Goal: Task Accomplishment & Management: Manage account settings

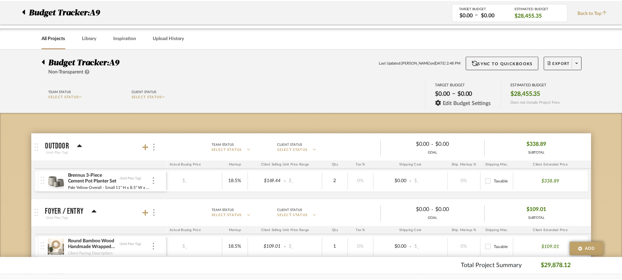
scroll to position [510, 0]
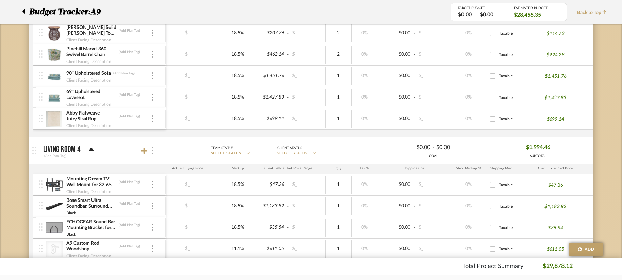
click at [151, 152] on div at bounding box center [152, 150] width 7 height 9
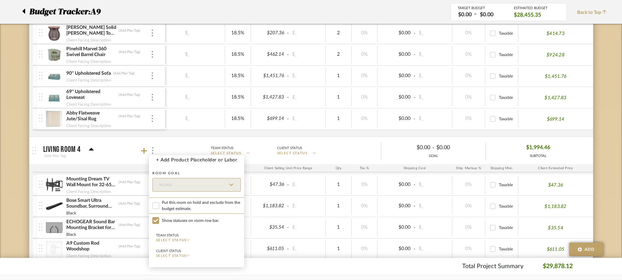
click at [181, 208] on span "Put this room on hold and exclude from the budget estimate." at bounding box center [201, 206] width 79 height 12
click at [159, 208] on input "Put this room on hold and exclude from the budget estimate." at bounding box center [155, 205] width 7 height 7
checkbox input "true"
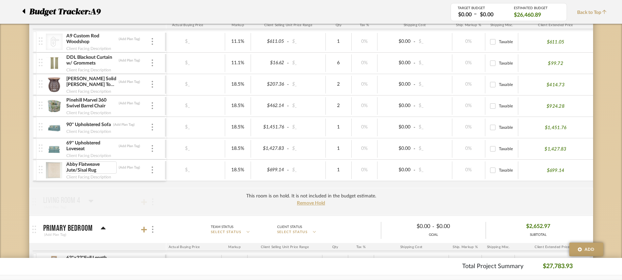
scroll to position [442, 0]
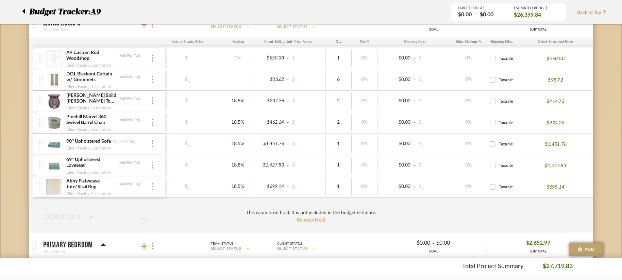
click at [226, 219] on div "This room is on hold. It is not included in the budget estimate. Remove Hold" at bounding box center [311, 219] width 564 height 28
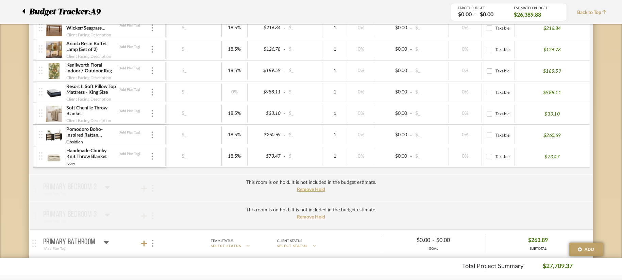
scroll to position [884, 0]
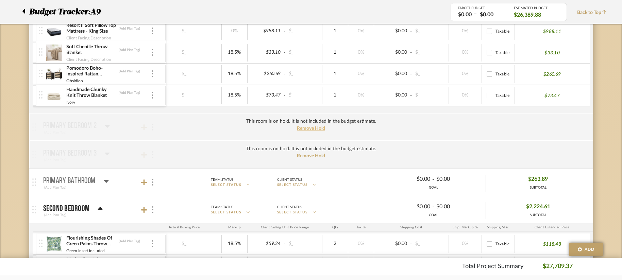
click at [320, 129] on span "Remove Hold" at bounding box center [311, 128] width 28 height 5
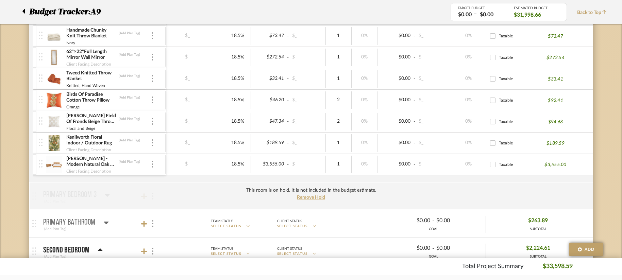
scroll to position [1054, 0]
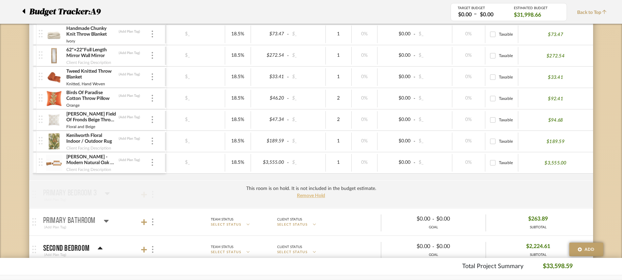
click at [317, 195] on span "Remove Hold" at bounding box center [311, 195] width 28 height 5
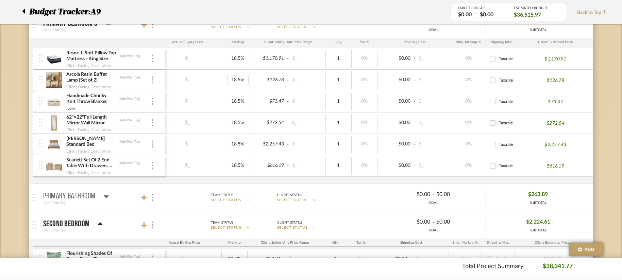
scroll to position [1292, 0]
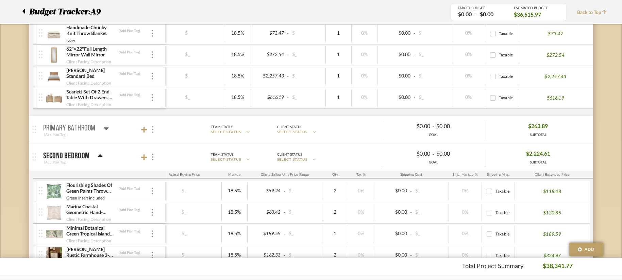
click at [155, 129] on div at bounding box center [152, 129] width 7 height 9
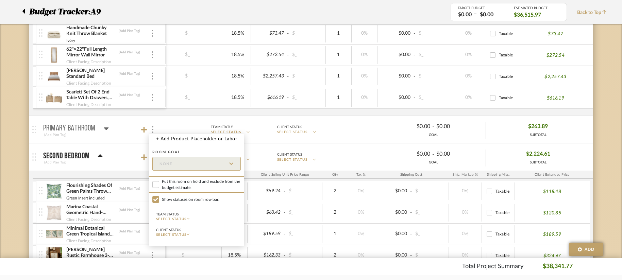
click at [111, 132] on div at bounding box center [311, 140] width 622 height 280
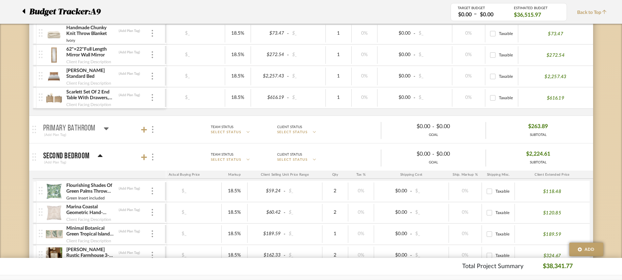
click at [104, 129] on icon at bounding box center [106, 128] width 5 height 8
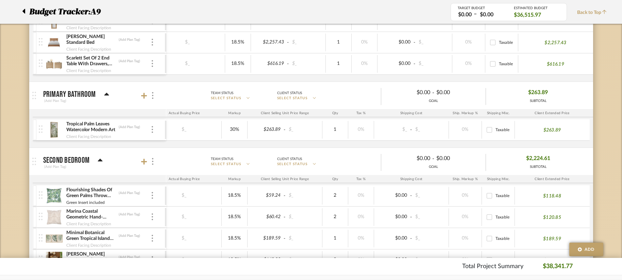
scroll to position [1360, 0]
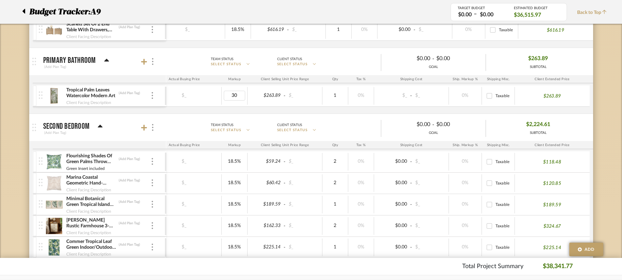
type input "300"
click at [235, 108] on div "Tropical Palm Leaves Watercolor Modern Art (Add Plan Tag) Client Facing Descrip…" at bounding box center [241, 99] width 703 height 28
click at [150, 96] on div "Tropical Palm Leaves Watercolor Modern Art (Add Plan Tag)" at bounding box center [108, 93] width 85 height 12
click at [152, 96] on img at bounding box center [152, 95] width 1 height 7
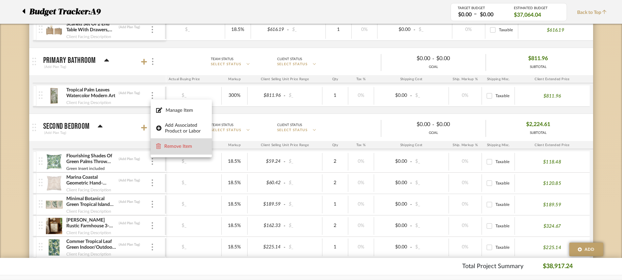
click at [174, 143] on span "Remove Item" at bounding box center [181, 146] width 50 height 6
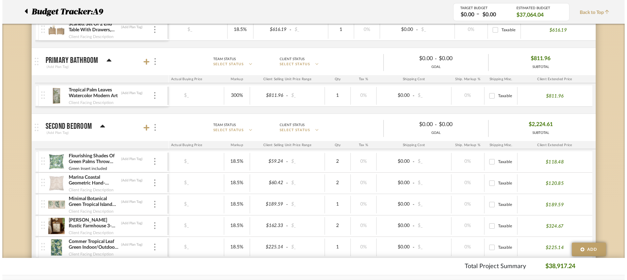
scroll to position [0, 0]
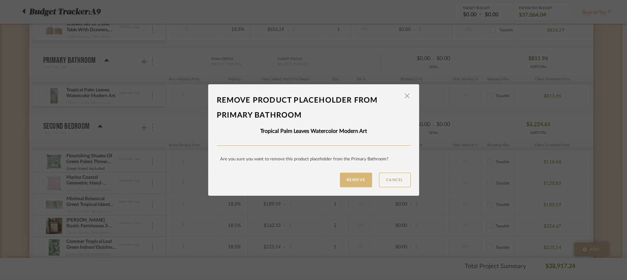
click at [353, 175] on button "Remove" at bounding box center [356, 180] width 32 height 15
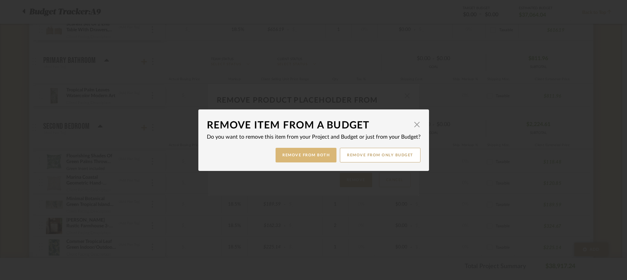
click at [298, 150] on button "Remove from Both" at bounding box center [305, 155] width 61 height 15
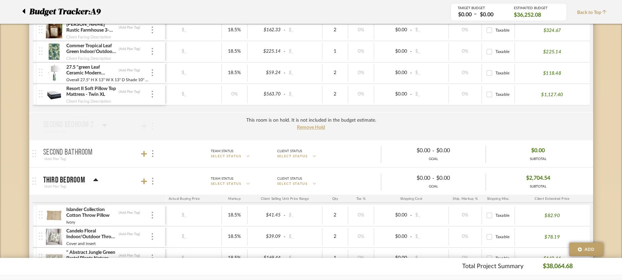
scroll to position [1564, 0]
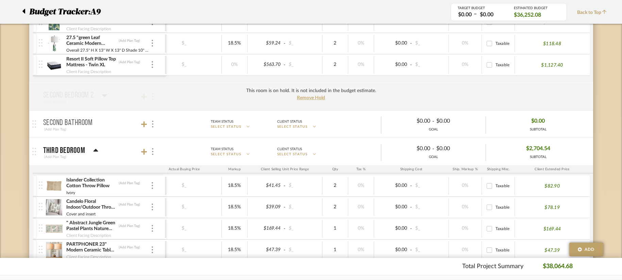
click at [143, 129] on mat-panel-title "Second Bathroom (Add Plan Tag)" at bounding box center [103, 124] width 120 height 17
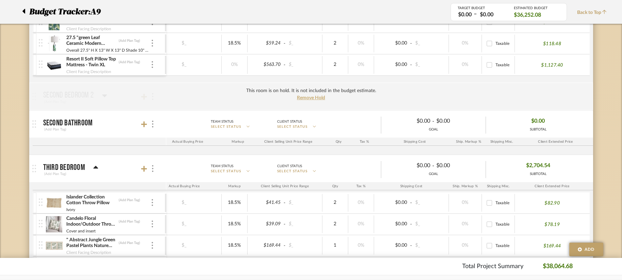
click at [146, 96] on div "This room is on hold. It is not included in the budget estimate. Remove Hold" at bounding box center [311, 97] width 564 height 28
click at [306, 97] on span "Remove Hold" at bounding box center [311, 98] width 28 height 5
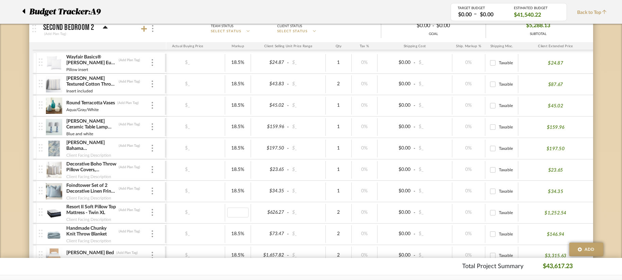
scroll to position [1666, 0]
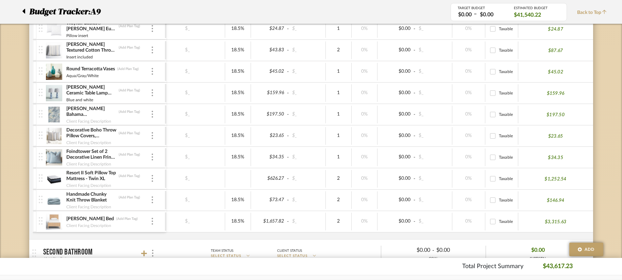
click at [155, 219] on div "Nellie Cane Bed (Add Plan Tag) Client Facing Description" at bounding box center [102, 221] width 126 height 21
click at [153, 219] on img at bounding box center [152, 221] width 1 height 7
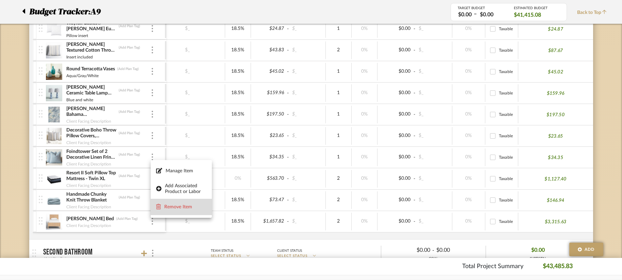
click at [166, 202] on button "Remove Item" at bounding box center [181, 207] width 61 height 16
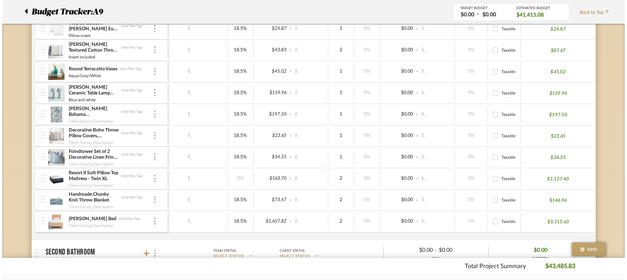
scroll to position [0, 0]
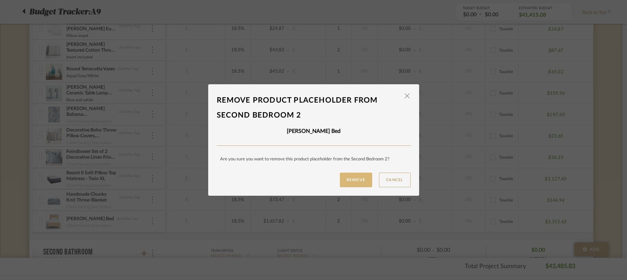
click at [362, 179] on button "Remove" at bounding box center [356, 180] width 32 height 15
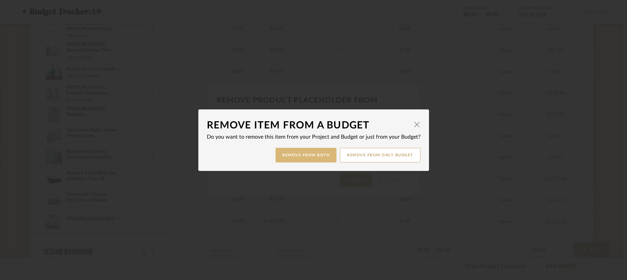
click at [279, 158] on button "Remove from Both" at bounding box center [305, 155] width 61 height 15
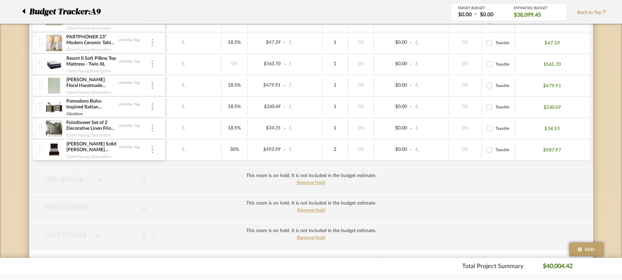
scroll to position [2006, 0]
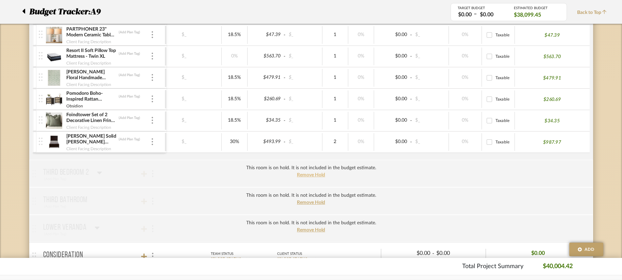
click at [307, 175] on span "Remove Hold" at bounding box center [311, 175] width 28 height 5
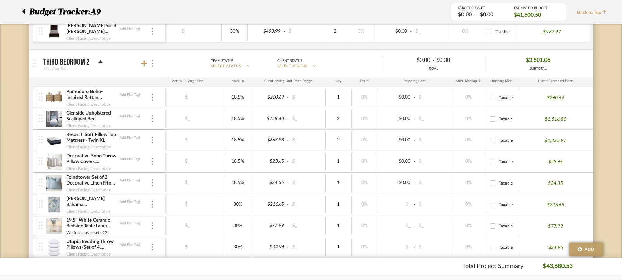
scroll to position [2108, 0]
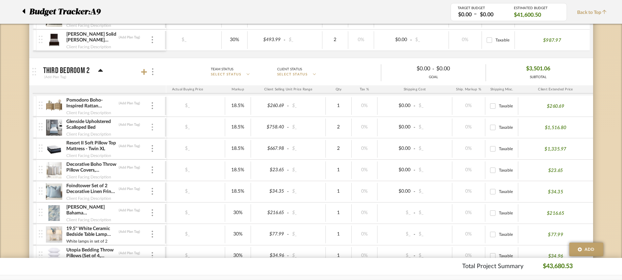
click at [152, 129] on img at bounding box center [152, 127] width 1 height 7
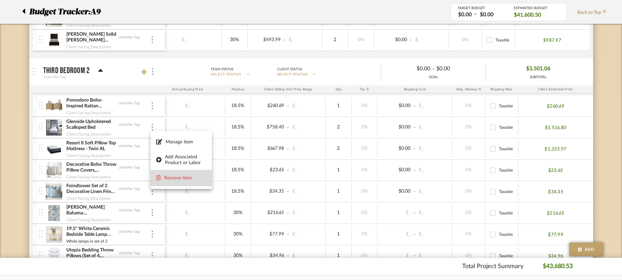
click at [171, 182] on button "Remove Item" at bounding box center [181, 178] width 61 height 16
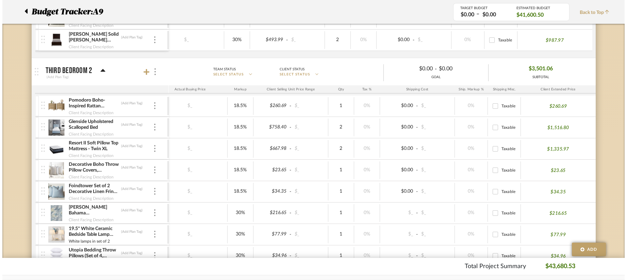
scroll to position [0, 0]
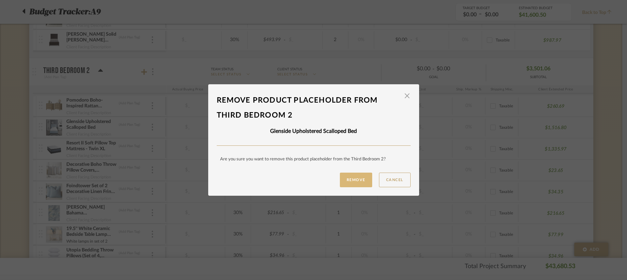
click at [352, 180] on button "Remove" at bounding box center [356, 180] width 32 height 15
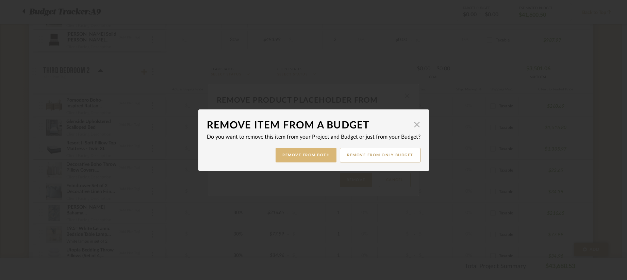
click at [319, 155] on button "Remove from Both" at bounding box center [305, 155] width 61 height 15
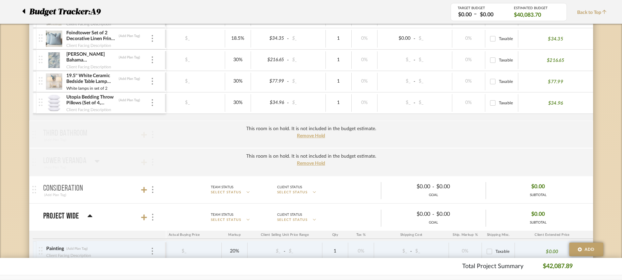
scroll to position [2278, 0]
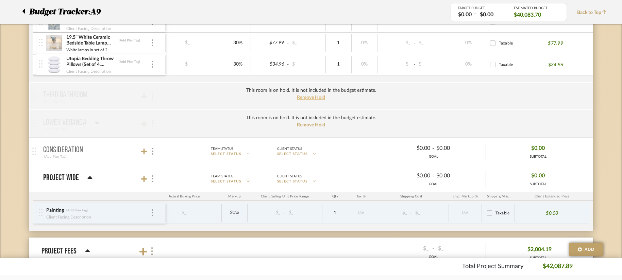
click at [314, 98] on span "Remove Hold" at bounding box center [311, 97] width 28 height 5
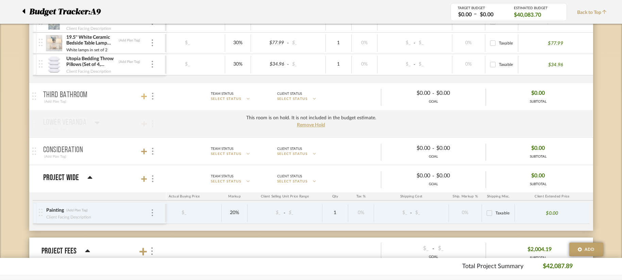
click at [145, 97] on icon at bounding box center [144, 97] width 6 height 6
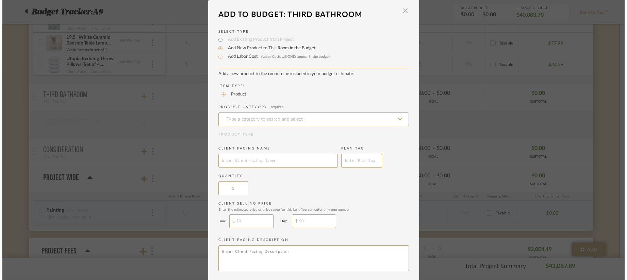
scroll to position [0, 0]
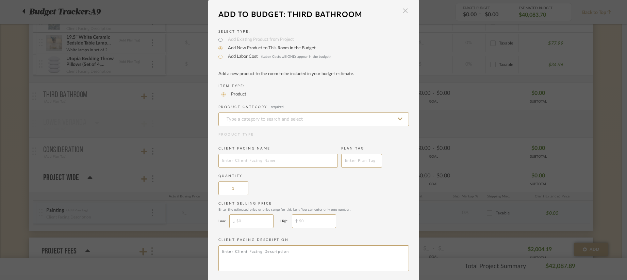
click at [402, 7] on span "button" at bounding box center [406, 11] width 14 height 14
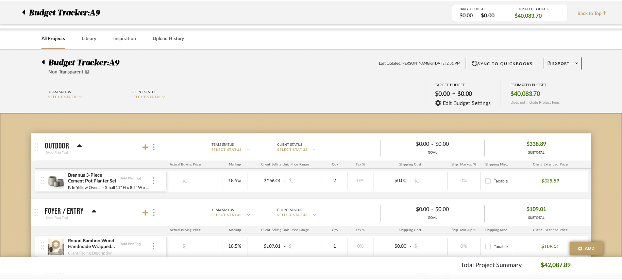
scroll to position [2278, 0]
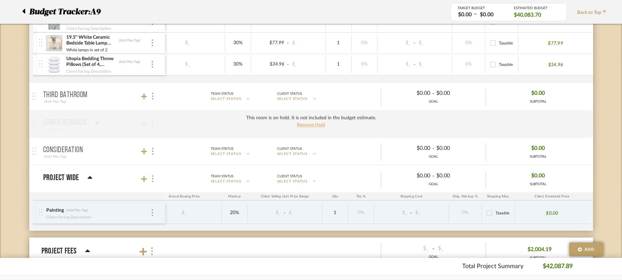
click at [304, 127] on span "Remove Hold" at bounding box center [311, 125] width 28 height 5
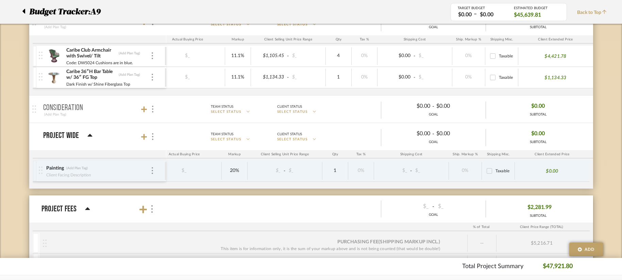
scroll to position [2448, 0]
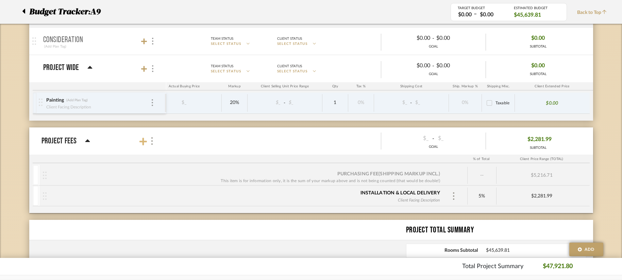
click at [143, 142] on icon at bounding box center [142, 141] width 7 height 7
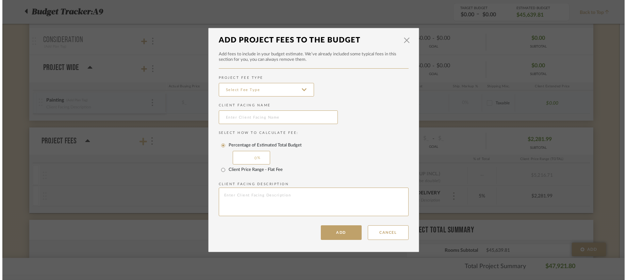
scroll to position [0, 0]
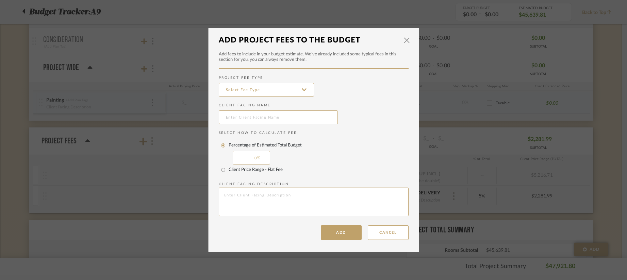
click at [364, 232] on div "Add Cancel" at bounding box center [365, 230] width 88 height 19
click at [381, 236] on button "Cancel" at bounding box center [388, 232] width 41 height 15
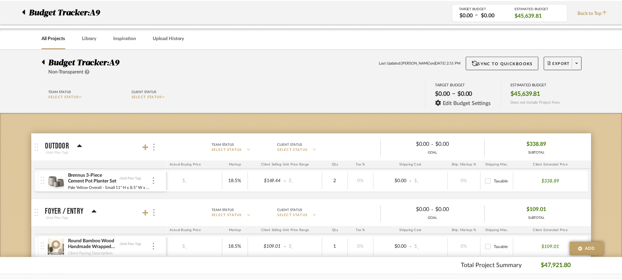
scroll to position [2448, 0]
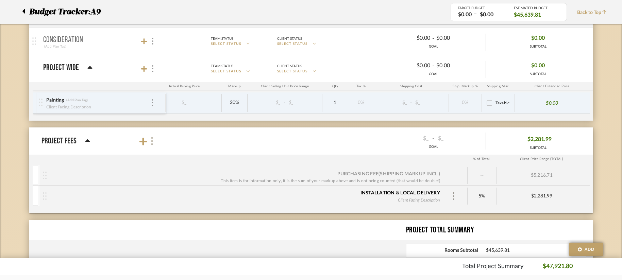
click at [529, 139] on span "$2,281.99" at bounding box center [539, 139] width 24 height 11
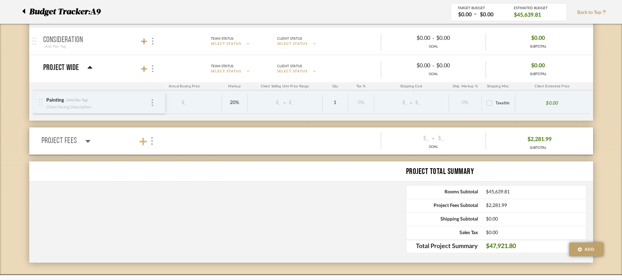
click at [141, 145] on icon at bounding box center [142, 141] width 7 height 9
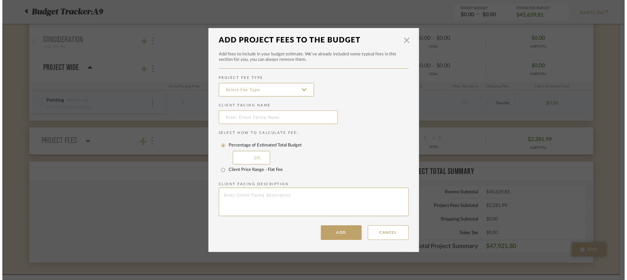
scroll to position [0, 0]
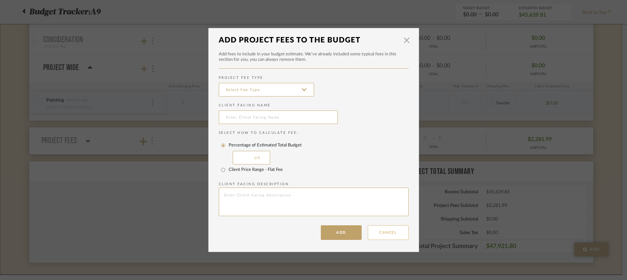
click at [389, 235] on button "Cancel" at bounding box center [388, 232] width 41 height 15
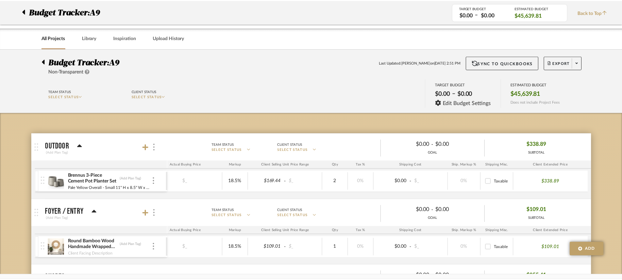
scroll to position [2448, 0]
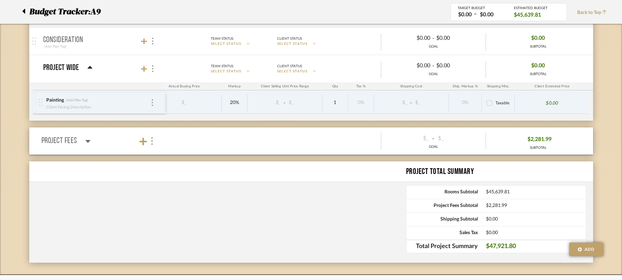
click at [86, 141] on icon at bounding box center [87, 141] width 5 height 3
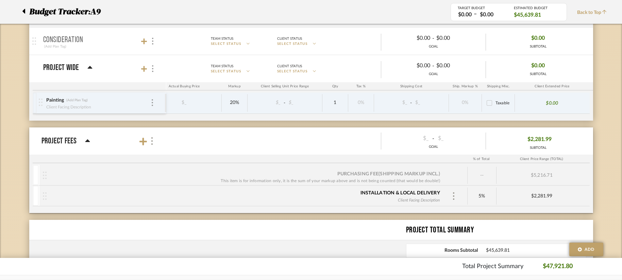
scroll to position [2482, 0]
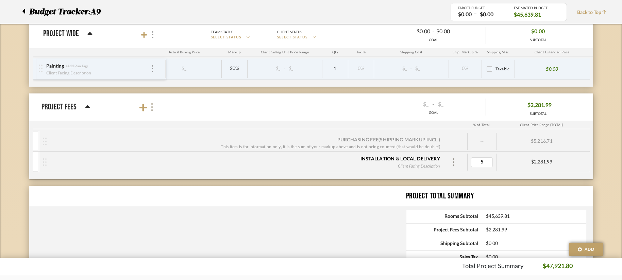
type input "0"
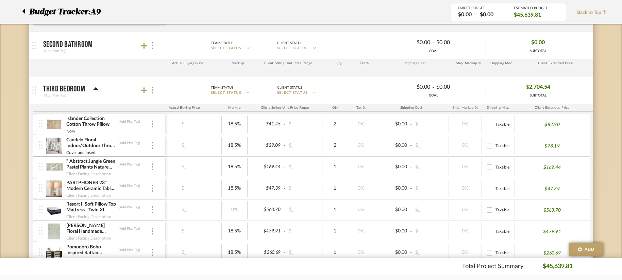
scroll to position [1819, 0]
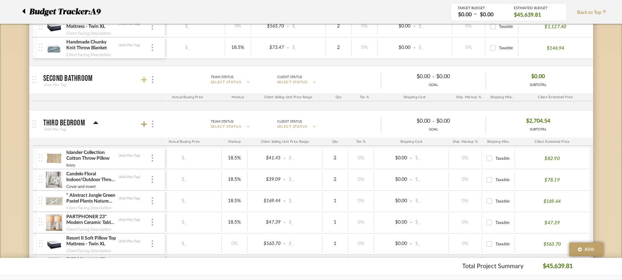
click at [142, 80] on icon at bounding box center [144, 80] width 6 height 6
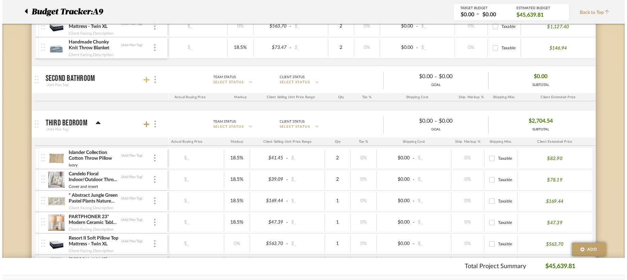
scroll to position [0, 0]
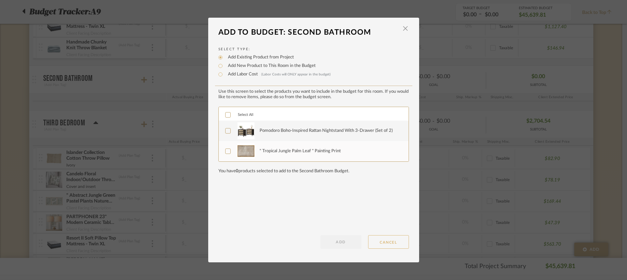
click at [389, 243] on button "CANCEL" at bounding box center [388, 242] width 41 height 14
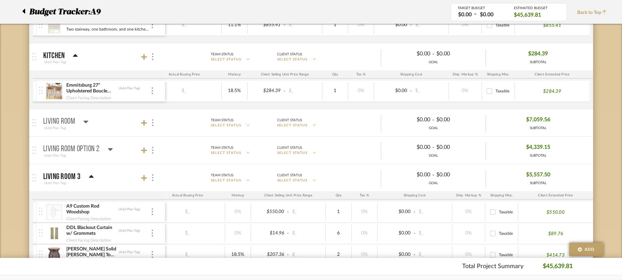
scroll to position [254, 0]
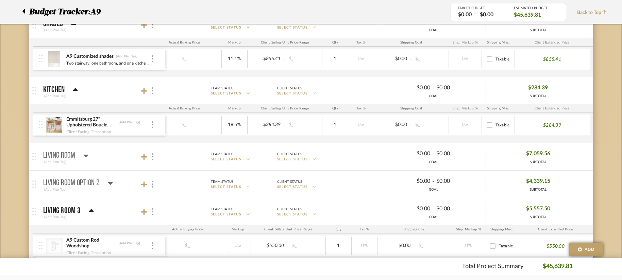
click at [88, 155] on icon at bounding box center [86, 156] width 5 height 3
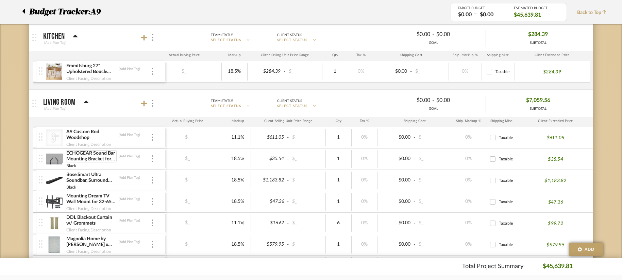
scroll to position [322, 0]
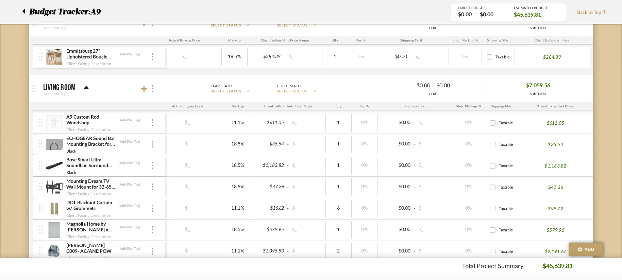
click at [149, 143] on div "ECHOGEAR Sound Bar Mounting Bracket for Under TV - Adjustable Height & Depth fo…" at bounding box center [108, 142] width 85 height 12
click at [152, 145] on img at bounding box center [152, 144] width 1 height 7
click at [170, 190] on button "Remove Item" at bounding box center [181, 195] width 61 height 16
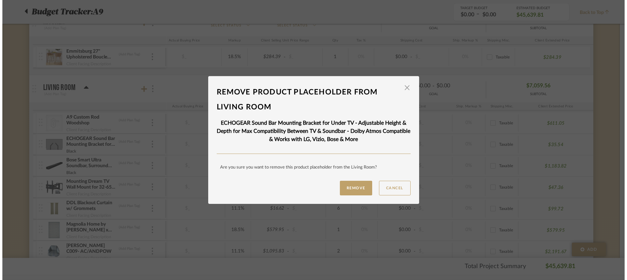
scroll to position [0, 0]
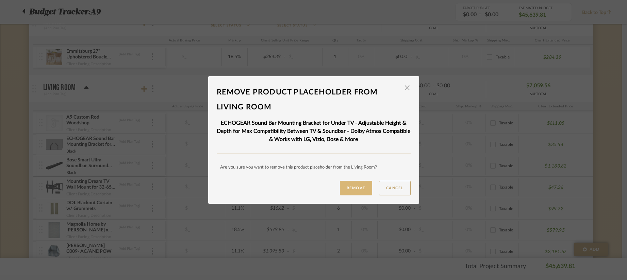
click at [349, 191] on button "Remove" at bounding box center [356, 188] width 32 height 15
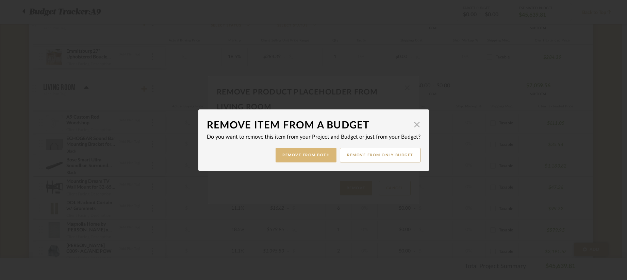
click at [287, 158] on button "Remove from Both" at bounding box center [305, 155] width 61 height 15
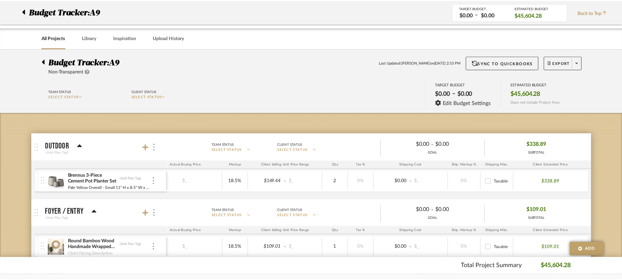
scroll to position [322, 0]
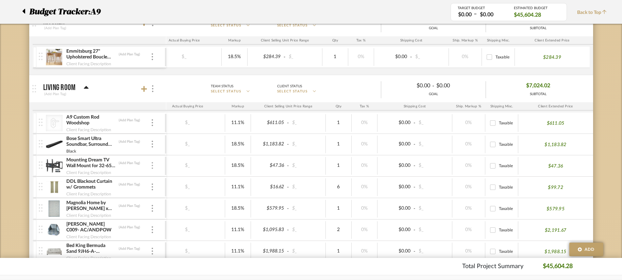
click at [152, 165] on img at bounding box center [152, 165] width 1 height 7
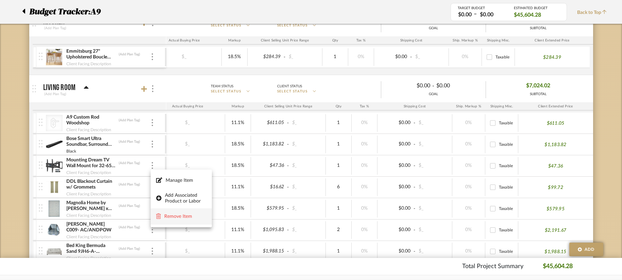
click at [178, 219] on span "Remove Item" at bounding box center [185, 217] width 42 height 6
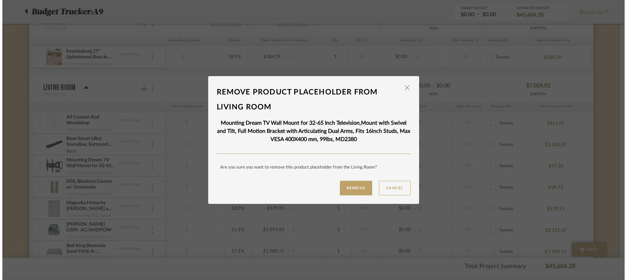
scroll to position [0, 0]
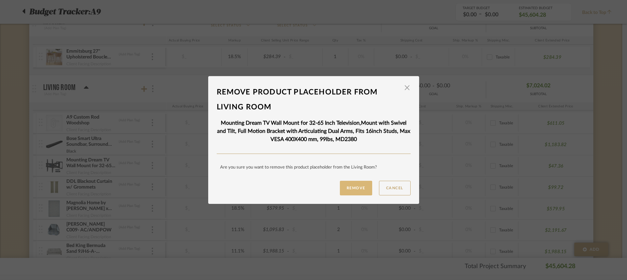
click at [347, 191] on button "Remove" at bounding box center [356, 188] width 32 height 15
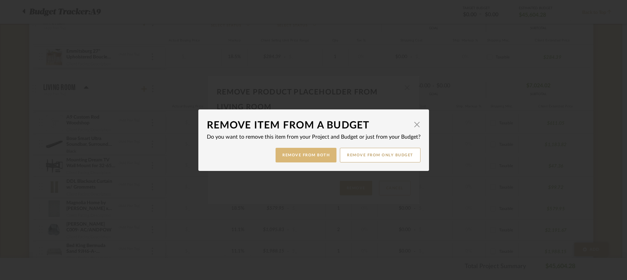
click at [300, 159] on button "Remove from Both" at bounding box center [305, 155] width 61 height 15
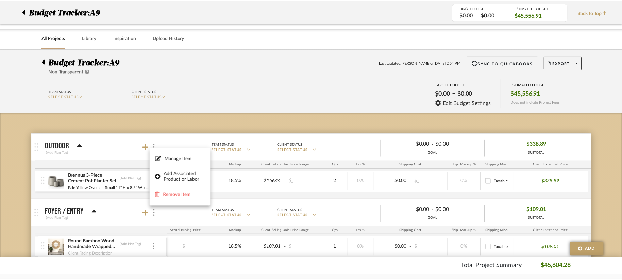
scroll to position [322, 0]
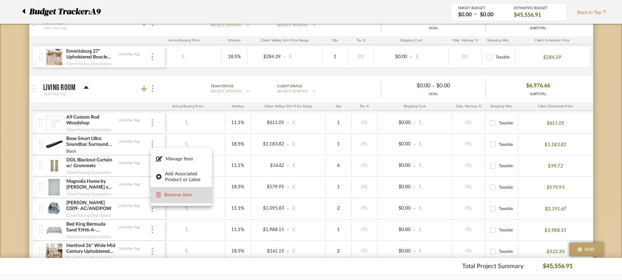
click at [176, 196] on span "Remove Item" at bounding box center [185, 195] width 42 height 6
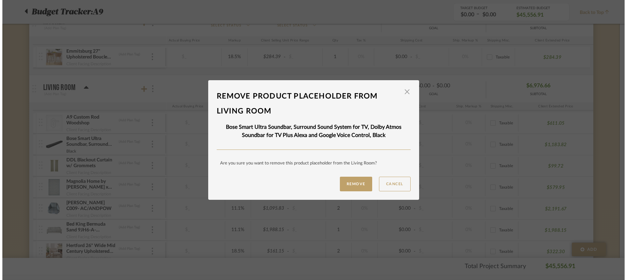
scroll to position [0, 0]
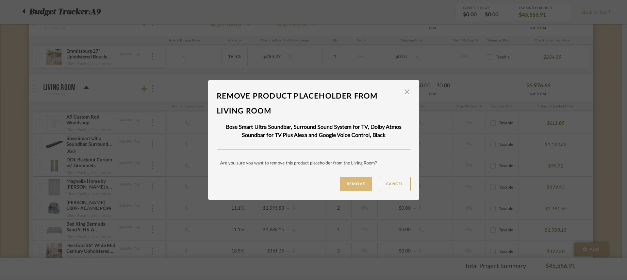
click at [345, 188] on button "Remove" at bounding box center [356, 184] width 32 height 15
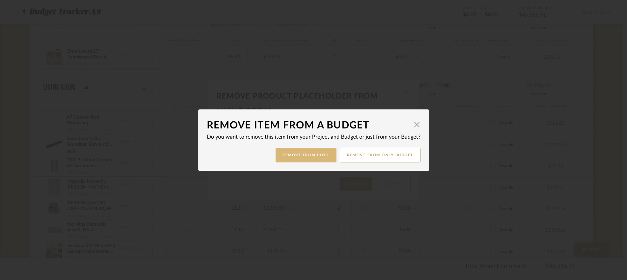
click at [301, 162] on button "Remove from Both" at bounding box center [305, 155] width 61 height 15
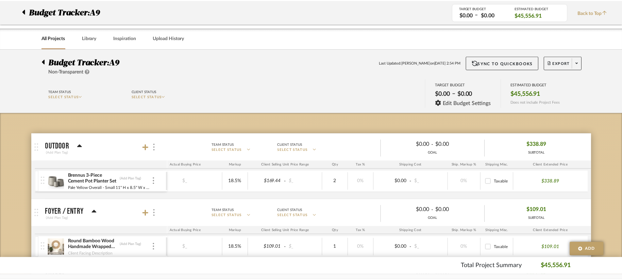
scroll to position [322, 0]
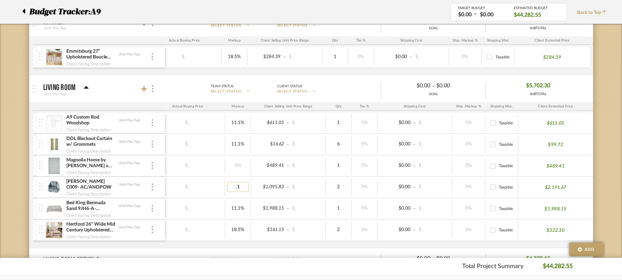
click at [242, 189] on input ".1" at bounding box center [237, 187] width 21 height 10
type input "."
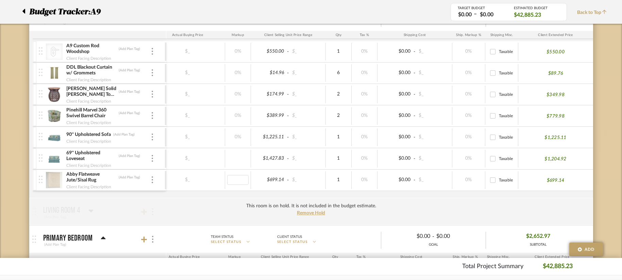
scroll to position [696, 0]
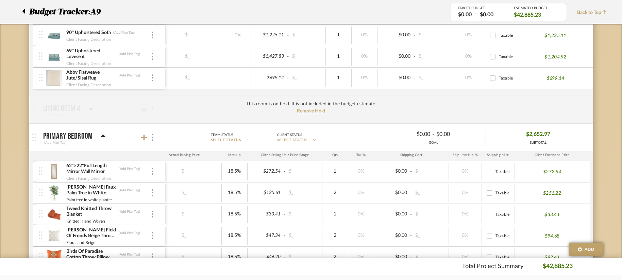
click at [236, 177] on div "18.5%" at bounding box center [235, 172] width 26 height 18
click at [232, 206] on div "18.5%" at bounding box center [235, 215] width 26 height 18
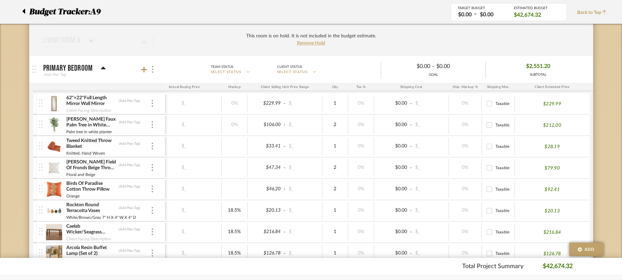
click at [238, 205] on div "18.5%" at bounding box center [235, 211] width 26 height 18
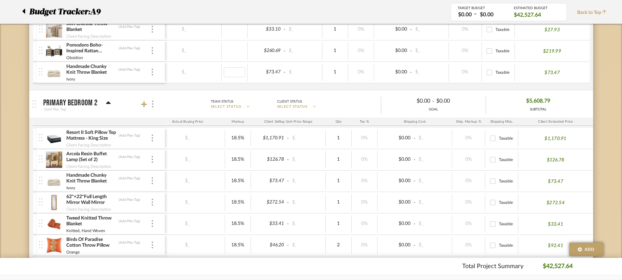
scroll to position [1070, 0]
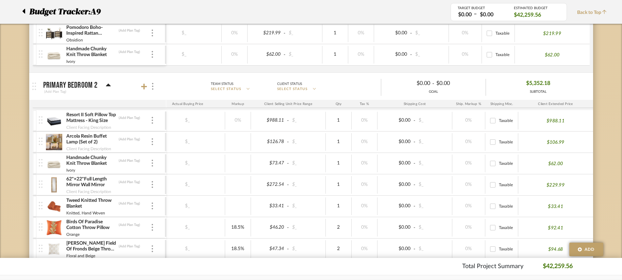
click at [239, 221] on div "18.5%" at bounding box center [238, 228] width 26 height 18
click at [239, 222] on div "18.5%" at bounding box center [238, 228] width 26 height 18
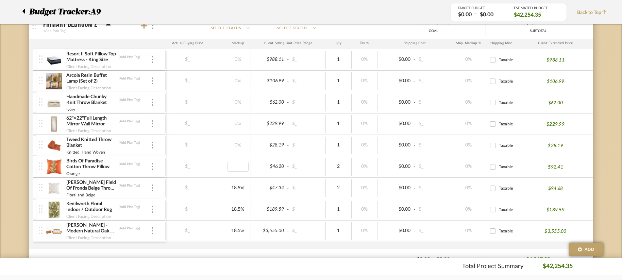
scroll to position [1138, 0]
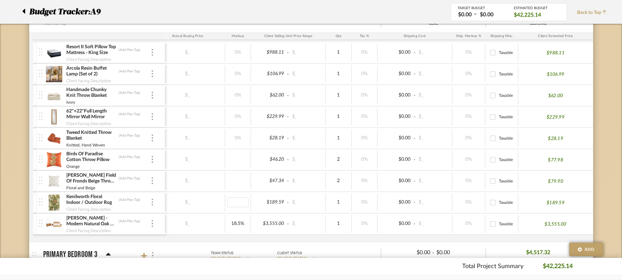
click at [239, 217] on div "18.5%" at bounding box center [238, 224] width 26 height 18
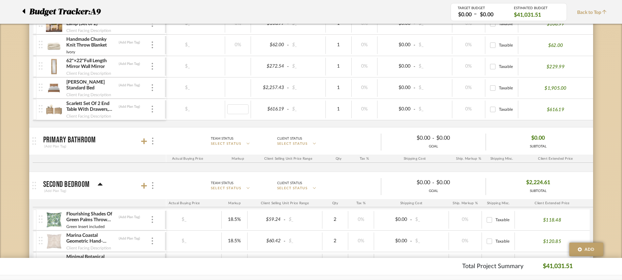
scroll to position [1444, 0]
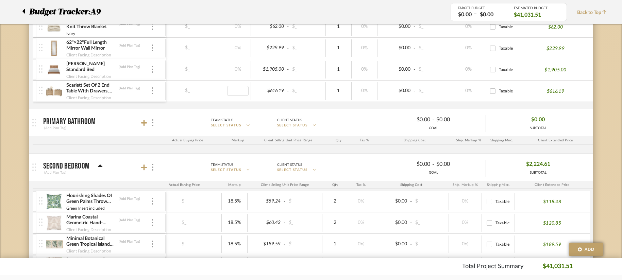
click at [148, 123] on div at bounding box center [148, 122] width 15 height 9
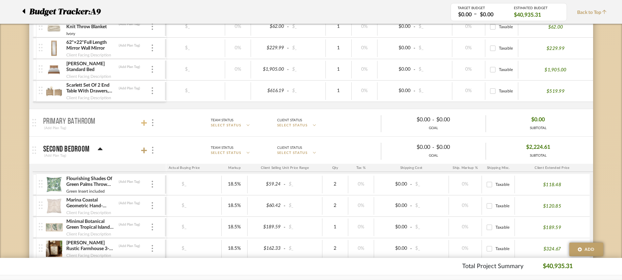
click at [144, 125] on icon at bounding box center [144, 123] width 6 height 6
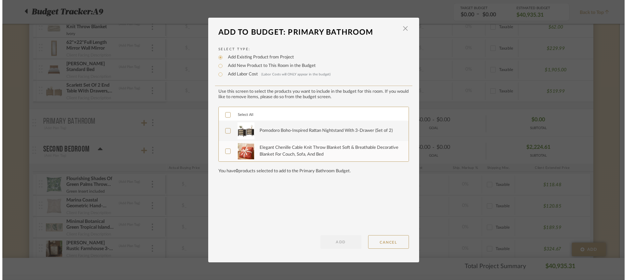
scroll to position [0, 0]
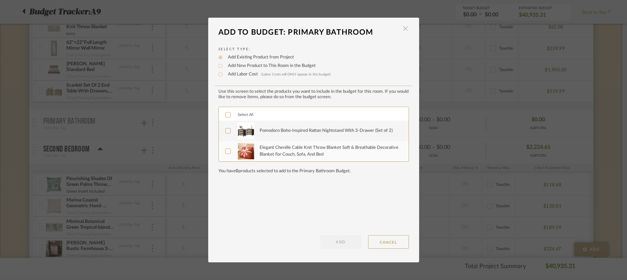
click at [400, 28] on span "button" at bounding box center [406, 29] width 14 height 14
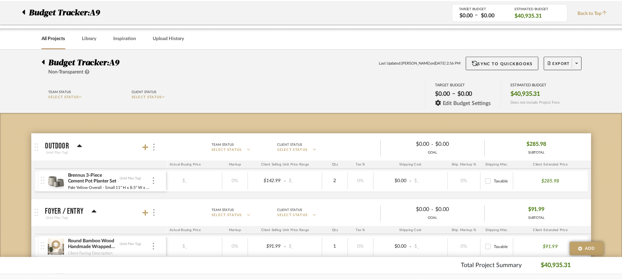
scroll to position [1444, 0]
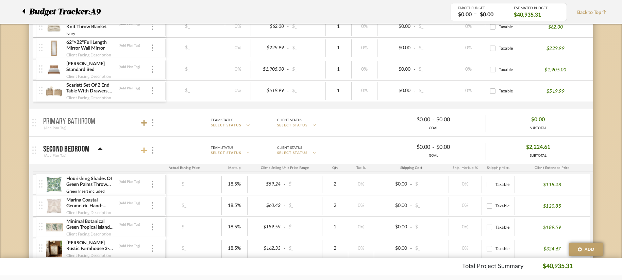
click at [145, 151] on icon at bounding box center [144, 151] width 6 height 6
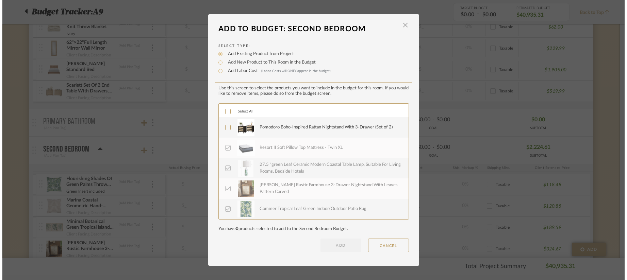
scroll to position [0, 0]
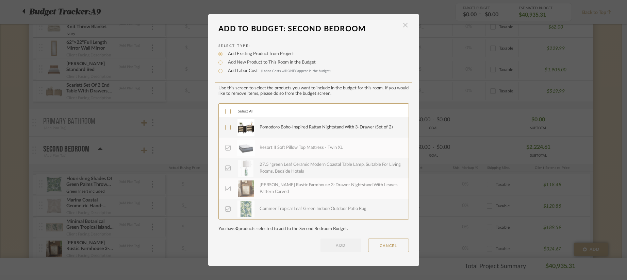
click at [403, 26] on span "button" at bounding box center [406, 25] width 14 height 14
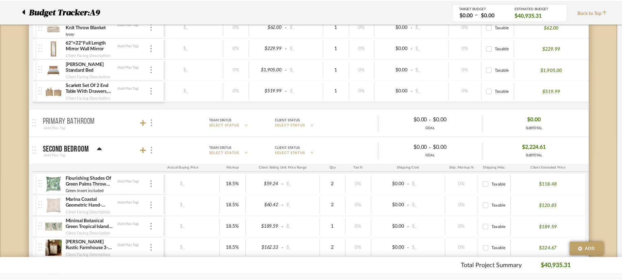
scroll to position [1444, 0]
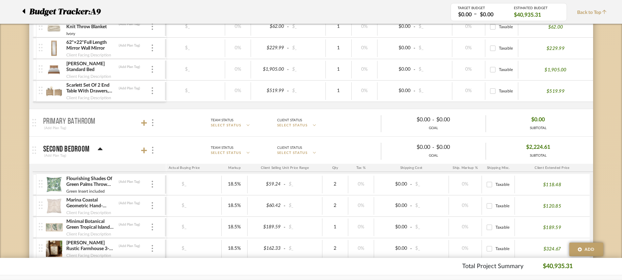
click at [96, 150] on div "Second Bedroom" at bounding box center [73, 149] width 60 height 8
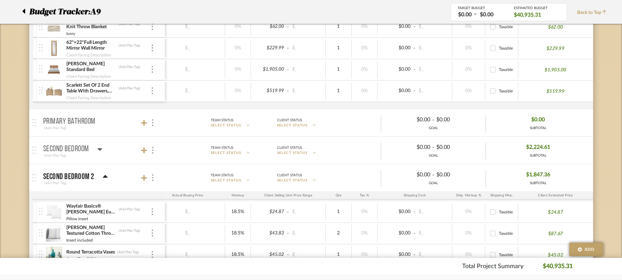
click at [97, 150] on icon at bounding box center [99, 149] width 5 height 8
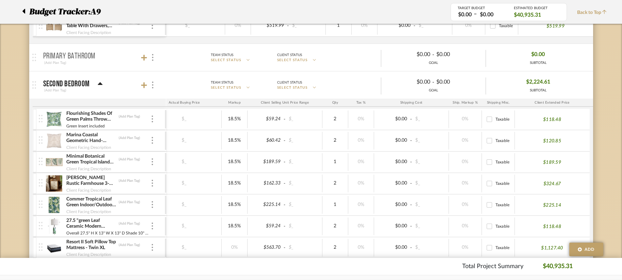
scroll to position [1512, 0]
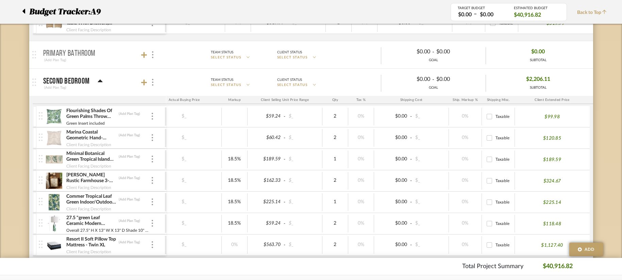
click at [234, 152] on div "18.5%" at bounding box center [235, 160] width 26 height 18
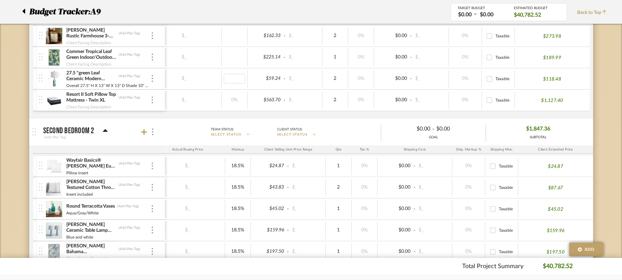
scroll to position [1682, 0]
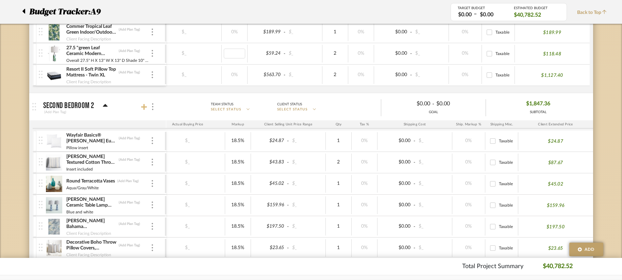
click at [142, 108] on icon at bounding box center [144, 107] width 6 height 7
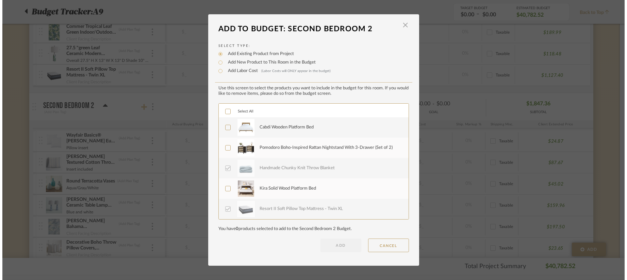
scroll to position [0, 0]
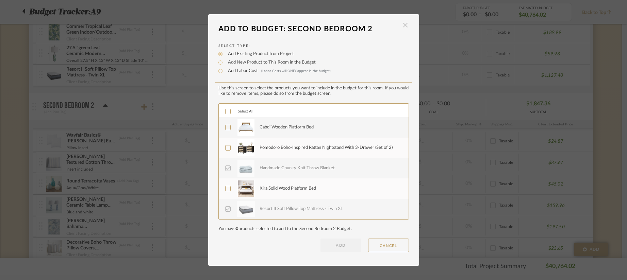
click at [401, 23] on span "button" at bounding box center [406, 25] width 14 height 14
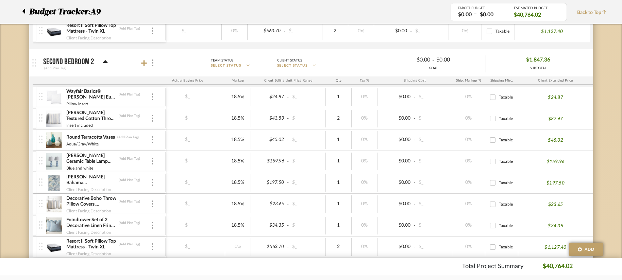
scroll to position [1751, 0]
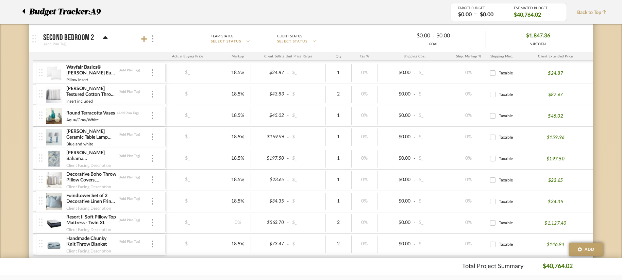
click at [147, 39] on div at bounding box center [148, 38] width 15 height 9
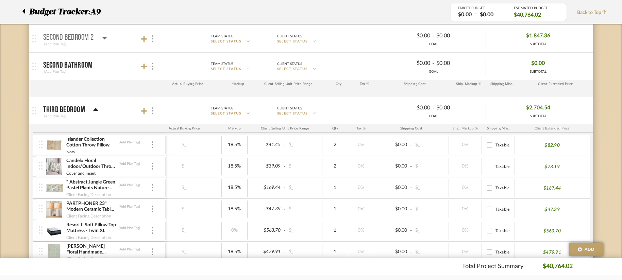
click at [147, 39] on div at bounding box center [148, 38] width 15 height 9
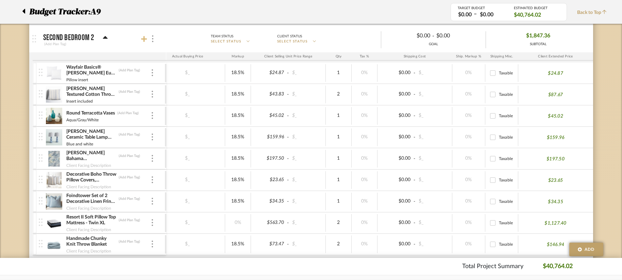
click at [141, 37] on icon at bounding box center [144, 39] width 6 height 7
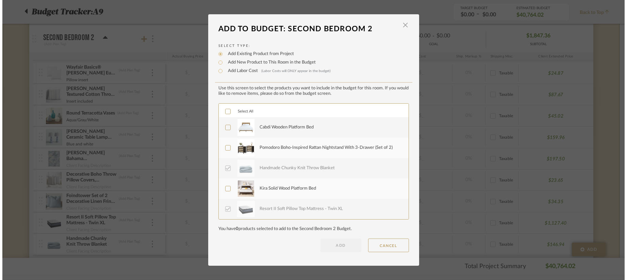
scroll to position [0, 0]
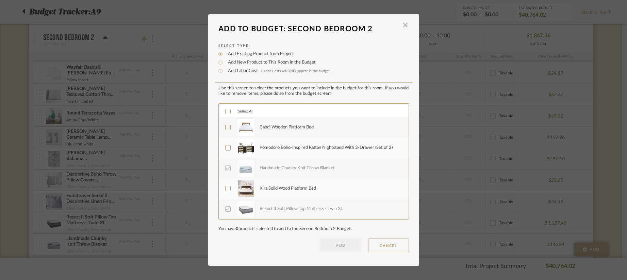
click at [303, 129] on div "Cabdi Wooden Platform Bed" at bounding box center [286, 127] width 54 height 7
click at [271, 132] on div "Cabdi Wooden Platform Bed" at bounding box center [329, 127] width 141 height 17
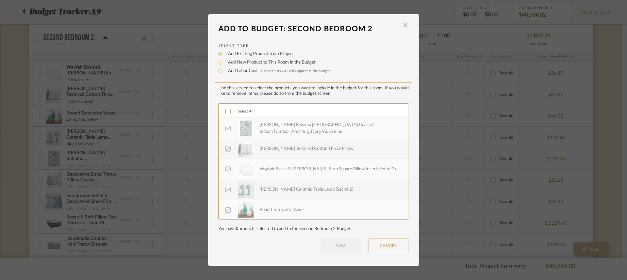
scroll to position [143, 0]
click at [380, 250] on button "CANCEL" at bounding box center [388, 246] width 41 height 14
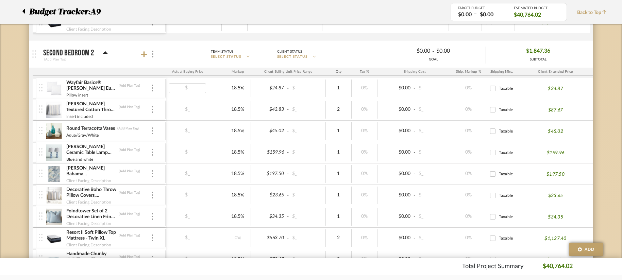
scroll to position [1716, 0]
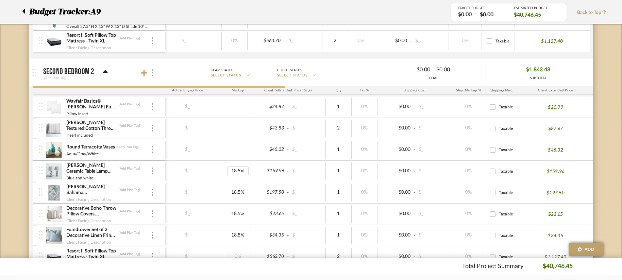
drag, startPoint x: 237, startPoint y: 164, endPoint x: 237, endPoint y: 169, distance: 5.1
click at [237, 169] on div "18.5%" at bounding box center [238, 172] width 26 height 18
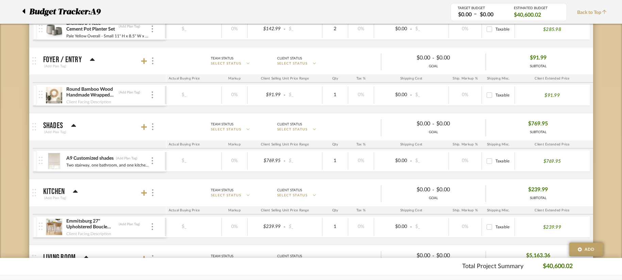
scroll to position [0, 0]
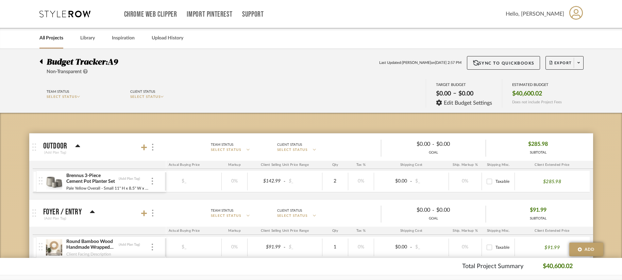
click at [39, 60] on icon at bounding box center [40, 61] width 3 height 8
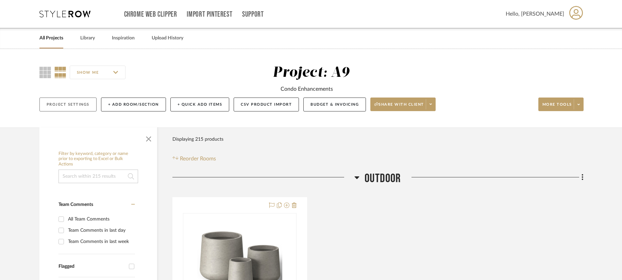
click at [83, 106] on button "Project Settings" at bounding box center [67, 105] width 57 height 14
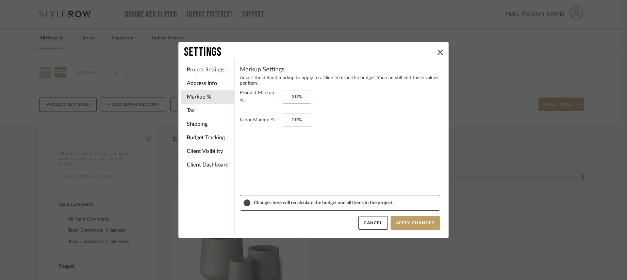
type input "30"
click at [301, 95] on input "30" at bounding box center [297, 97] width 29 height 14
type input "20"
click at [302, 116] on input "20" at bounding box center [297, 120] width 29 height 14
click at [413, 226] on button "Apply Changes" at bounding box center [415, 223] width 50 height 14
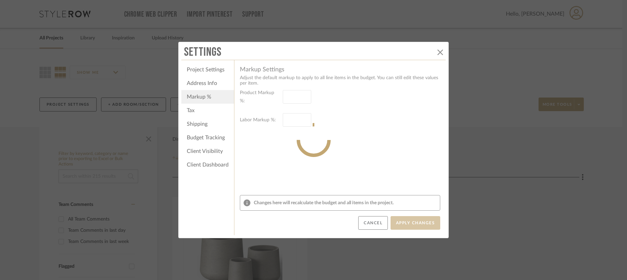
click at [193, 111] on sr-spinner at bounding box center [313, 140] width 270 height 197
type input "30%"
type input "20%"
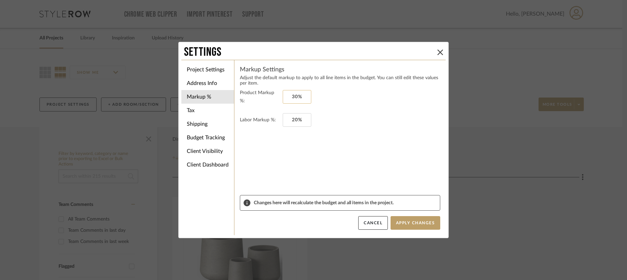
type input "30"
click at [294, 95] on input "30" at bounding box center [297, 97] width 29 height 14
type input "20"
click at [293, 118] on input "20" at bounding box center [297, 120] width 29 height 14
click at [298, 97] on input at bounding box center [297, 97] width 29 height 14
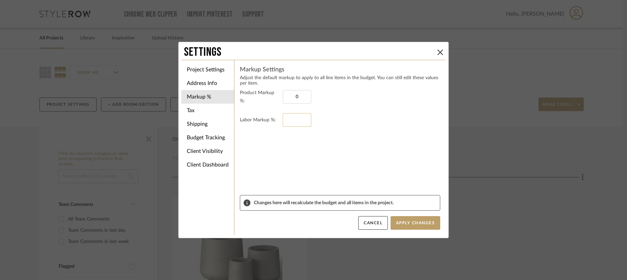
type input "0%"
click at [289, 114] on input at bounding box center [297, 120] width 29 height 14
type input "0%"
click at [189, 105] on li "Tax" at bounding box center [207, 111] width 53 height 14
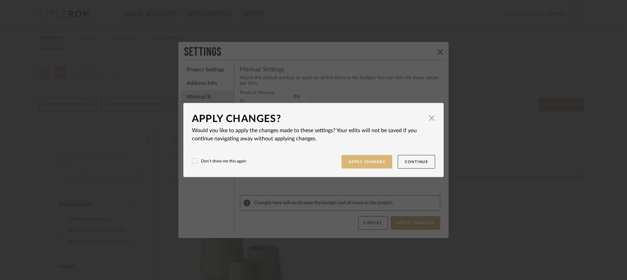
click at [356, 160] on button "Apply Changes" at bounding box center [366, 162] width 51 height 14
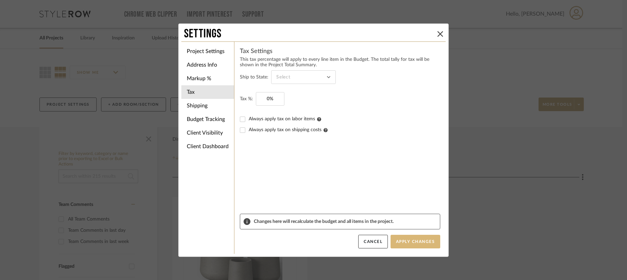
click at [395, 242] on button "Apply Changes" at bounding box center [415, 242] width 50 height 14
click at [411, 240] on button "Apply Changes" at bounding box center [415, 242] width 50 height 14
click at [416, 241] on button "Apply Changes" at bounding box center [415, 242] width 50 height 14
click at [438, 31] on icon at bounding box center [439, 33] width 5 height 5
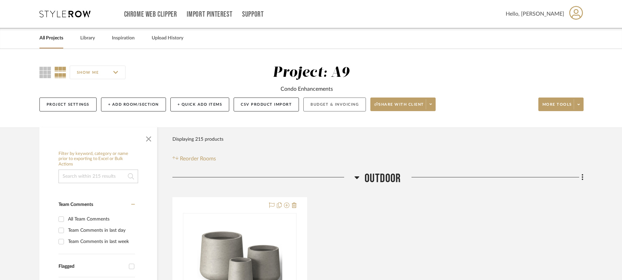
click at [335, 109] on button "Budget & Invoicing" at bounding box center [334, 105] width 63 height 14
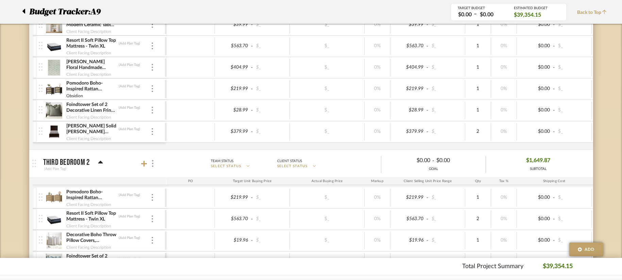
scroll to position [2176, 0]
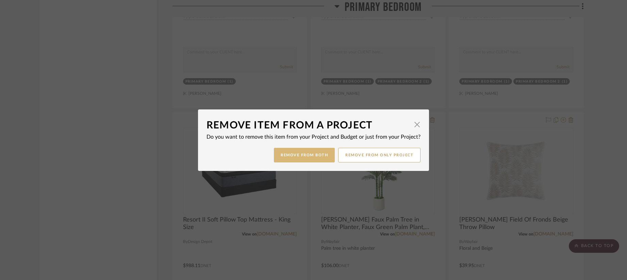
click at [323, 152] on button "Remove from Both" at bounding box center [304, 155] width 61 height 15
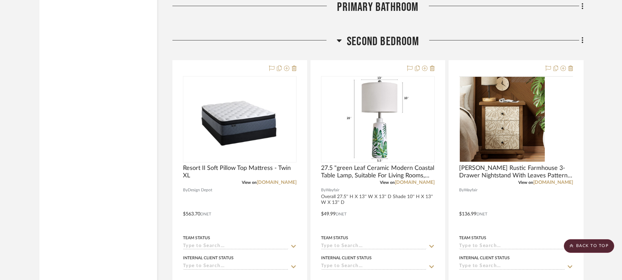
scroll to position [5679, 0]
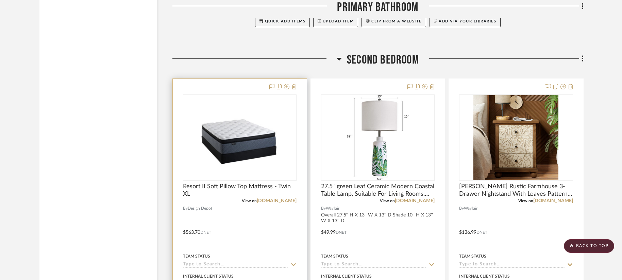
click at [297, 90] on div at bounding box center [240, 228] width 134 height 298
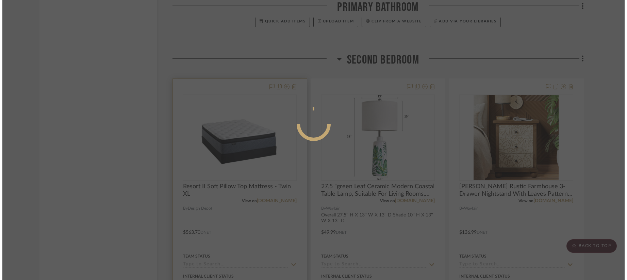
scroll to position [0, 0]
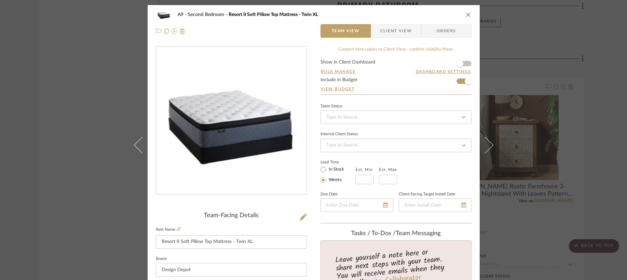
click at [459, 17] on div "A9 Second Bedroom Resort II Soft Pillow Top Mattress - Twin XL" at bounding box center [314, 15] width 316 height 14
click at [466, 17] on icon "close" at bounding box center [468, 14] width 5 height 5
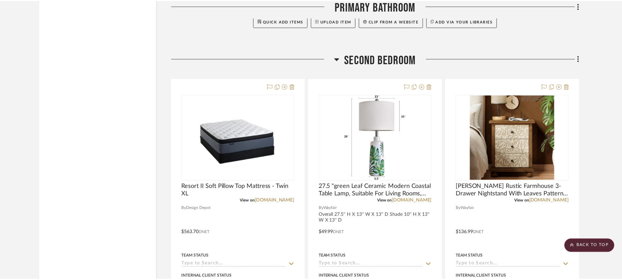
scroll to position [5679, 0]
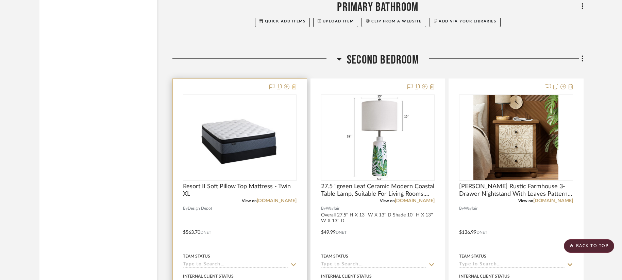
click at [294, 86] on icon at bounding box center [294, 86] width 5 height 5
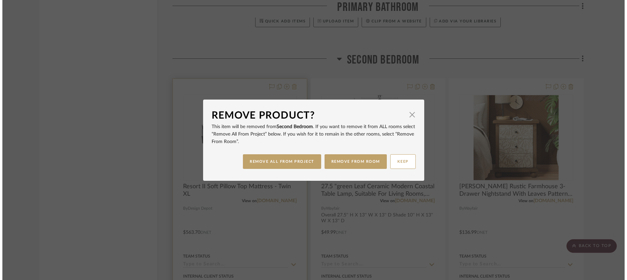
scroll to position [0, 0]
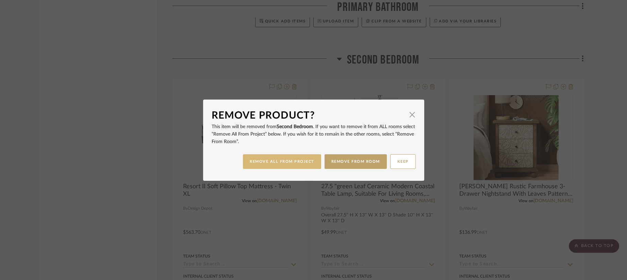
click at [294, 164] on button "REMOVE ALL FROM PROJECT" at bounding box center [282, 161] width 78 height 15
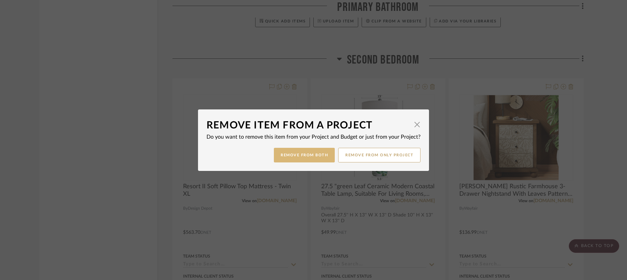
click at [303, 153] on button "Remove from Both" at bounding box center [304, 155] width 61 height 15
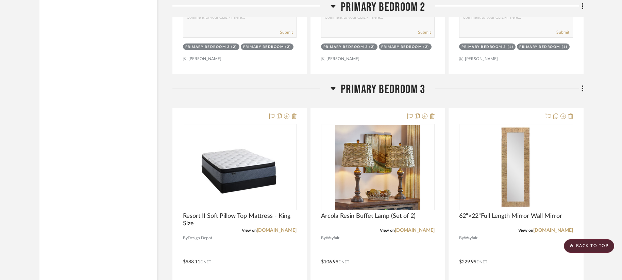
scroll to position [5237, 0]
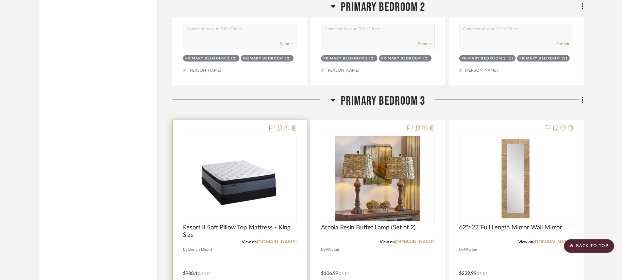
click at [287, 129] on icon at bounding box center [286, 127] width 5 height 5
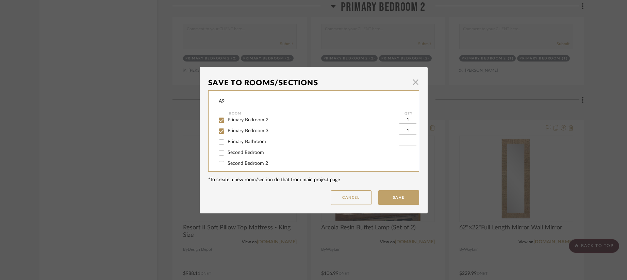
scroll to position [102, 0]
click at [254, 140] on span "Second Bedroom" at bounding box center [245, 140] width 36 height 5
click at [227, 140] on input "Second Bedroom" at bounding box center [221, 140] width 11 height 11
checkbox input "true"
type input "1"
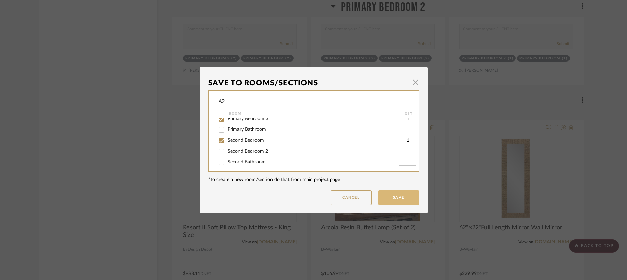
click at [394, 203] on button "Save" at bounding box center [398, 197] width 41 height 15
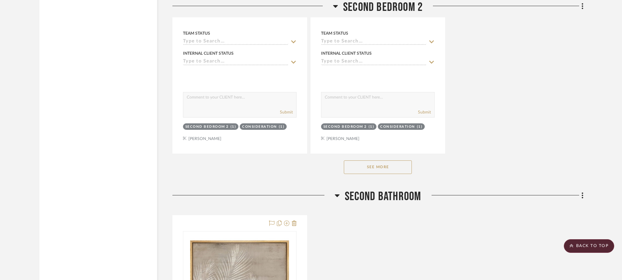
scroll to position [7481, 0]
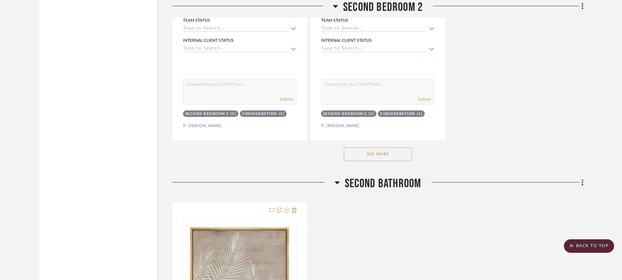
click at [389, 155] on button "See More" at bounding box center [378, 155] width 68 height 14
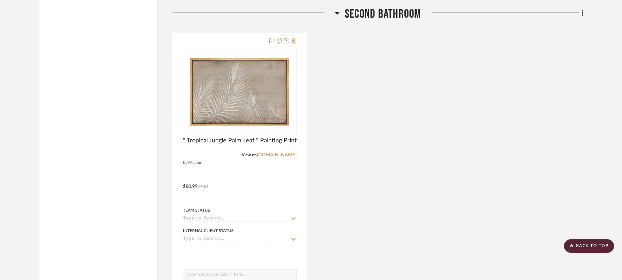
scroll to position [7651, 0]
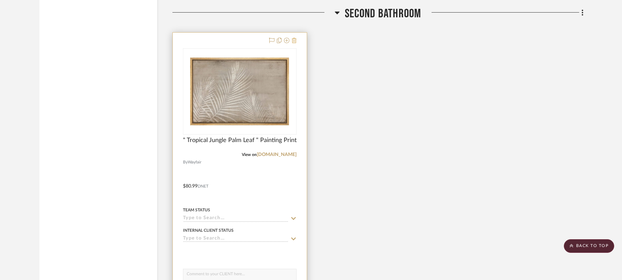
click at [294, 43] on icon at bounding box center [294, 40] width 5 height 5
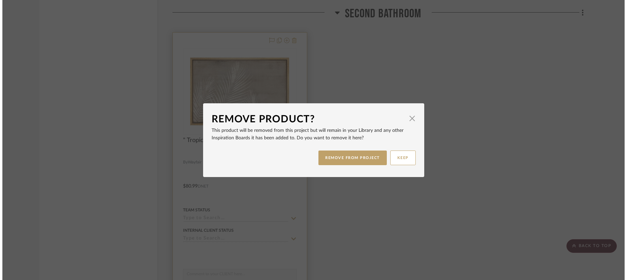
scroll to position [0, 0]
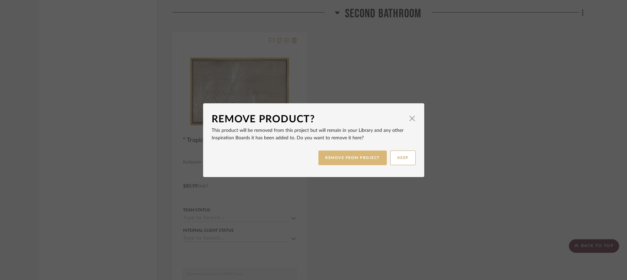
click at [337, 159] on button "REMOVE FROM PROJECT" at bounding box center [352, 158] width 68 height 15
